Goal: Go to known website: Access a specific website the user already knows

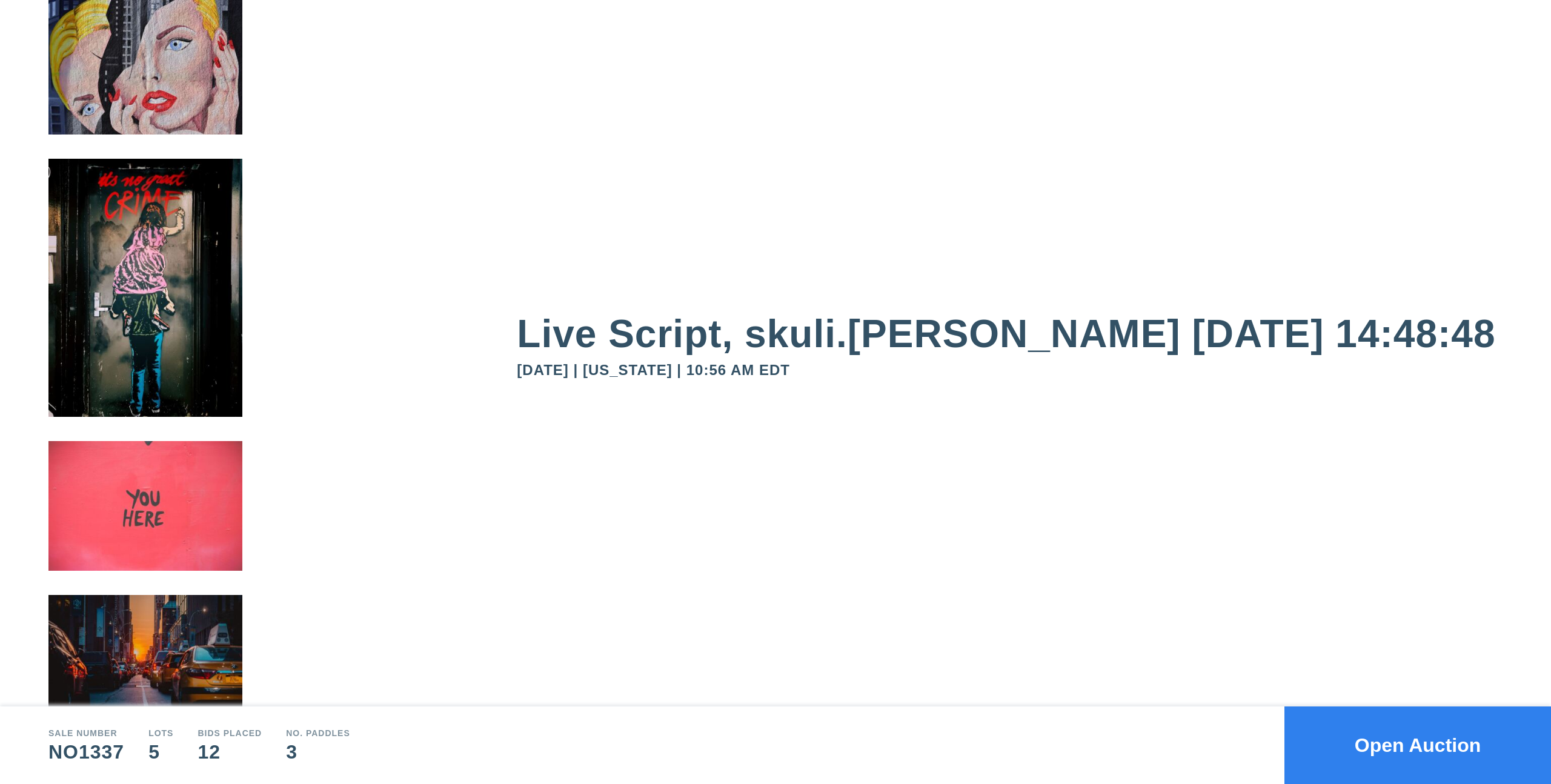
click at [1387, 719] on button "Open Auction" at bounding box center [1417, 744] width 267 height 77
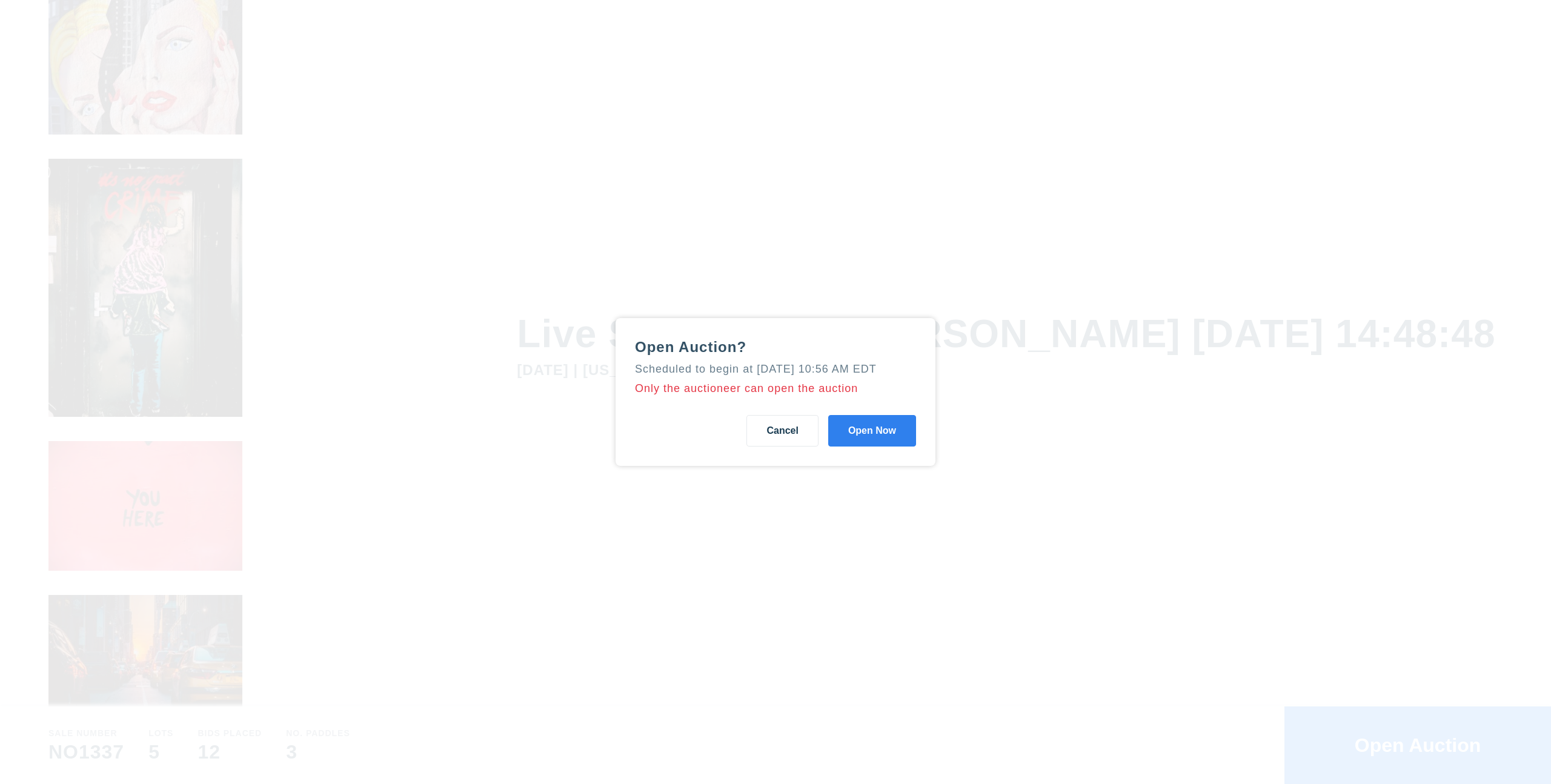
click at [883, 433] on button "Open Now" at bounding box center [871, 430] width 88 height 31
